Goal: Book appointment/travel/reservation

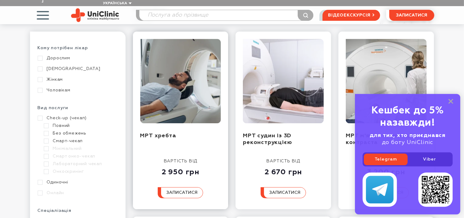
scroll to position [97, 0]
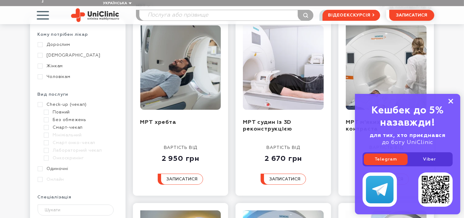
click at [451, 102] on rect at bounding box center [450, 101] width 5 height 5
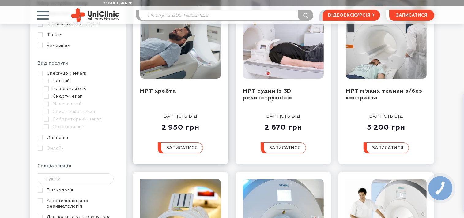
scroll to position [129, 0]
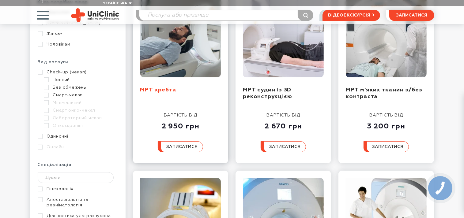
click at [159, 87] on link "МРТ хребта" at bounding box center [158, 90] width 36 height 6
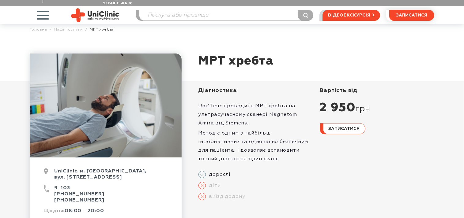
scroll to position [32, 0]
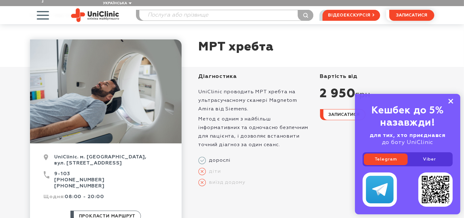
click at [452, 101] on icon at bounding box center [450, 101] width 5 height 5
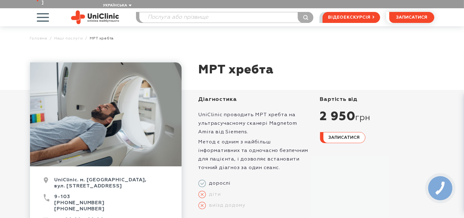
scroll to position [0, 0]
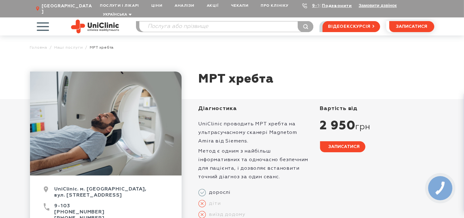
click at [340, 145] on span "записатися" at bounding box center [344, 147] width 31 height 4
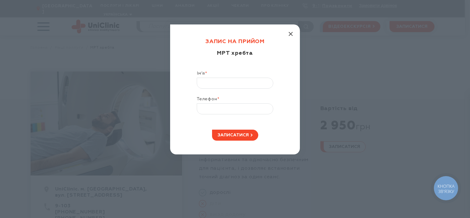
click at [292, 34] on icon "button" at bounding box center [291, 34] width 4 height 4
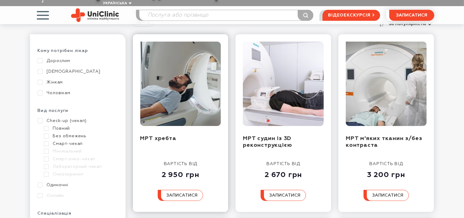
scroll to position [97, 0]
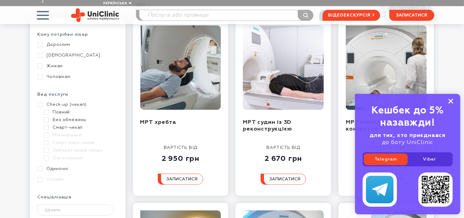
click at [449, 100] on rect at bounding box center [450, 101] width 5 height 5
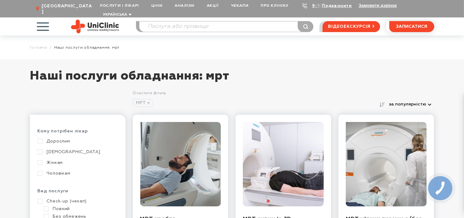
scroll to position [32, 0]
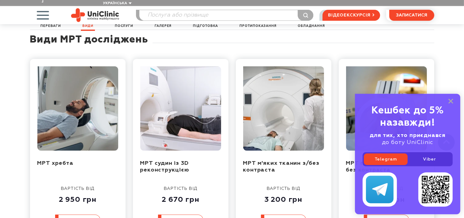
scroll to position [420, 0]
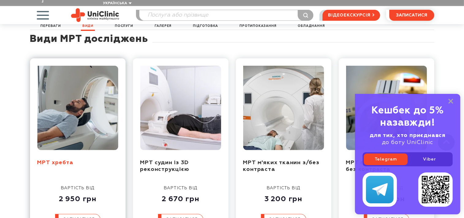
click at [57, 160] on link "МРТ хребта" at bounding box center [55, 163] width 36 height 6
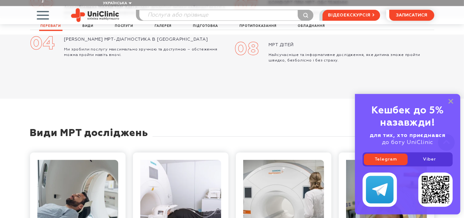
scroll to position [323, 0]
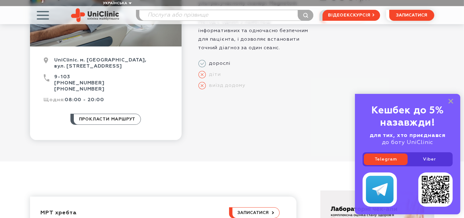
scroll to position [97, 0]
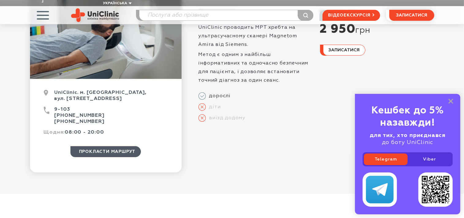
click at [108, 147] on span "прокласти маршрут" at bounding box center [107, 152] width 57 height 10
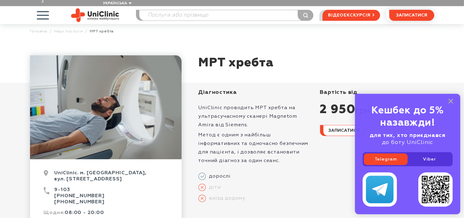
scroll to position [0, 0]
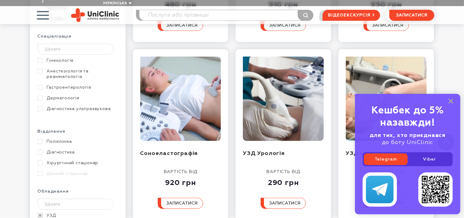
scroll to position [258, 0]
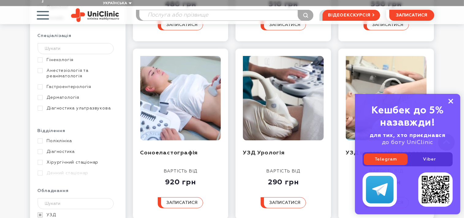
click at [452, 102] on icon at bounding box center [450, 101] width 5 height 5
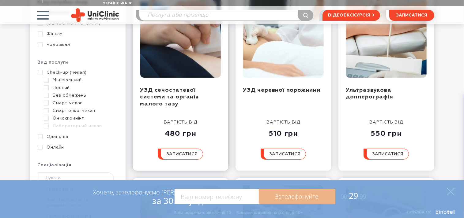
scroll to position [129, 0]
click at [179, 87] on link "УЗД сечостатевої системи та органів малого тазу" at bounding box center [169, 96] width 58 height 19
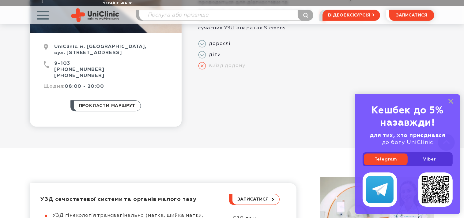
scroll to position [129, 0]
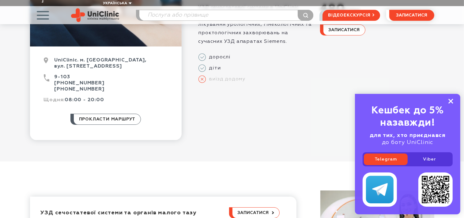
click at [451, 100] on rect at bounding box center [450, 101] width 5 height 5
